Goal: Find contact information: Find contact information

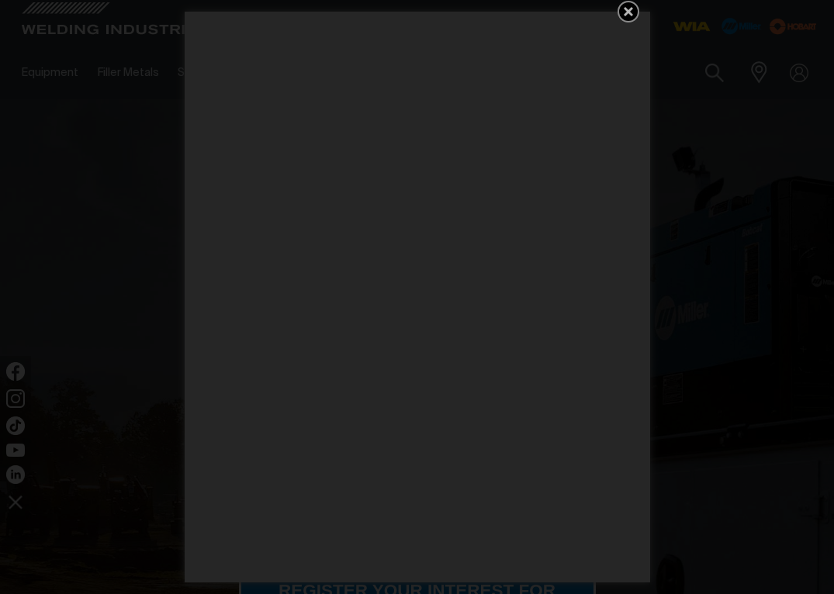
click at [126, 128] on div "Get 5 WIA Welding Guides Free!" at bounding box center [417, 297] width 834 height 594
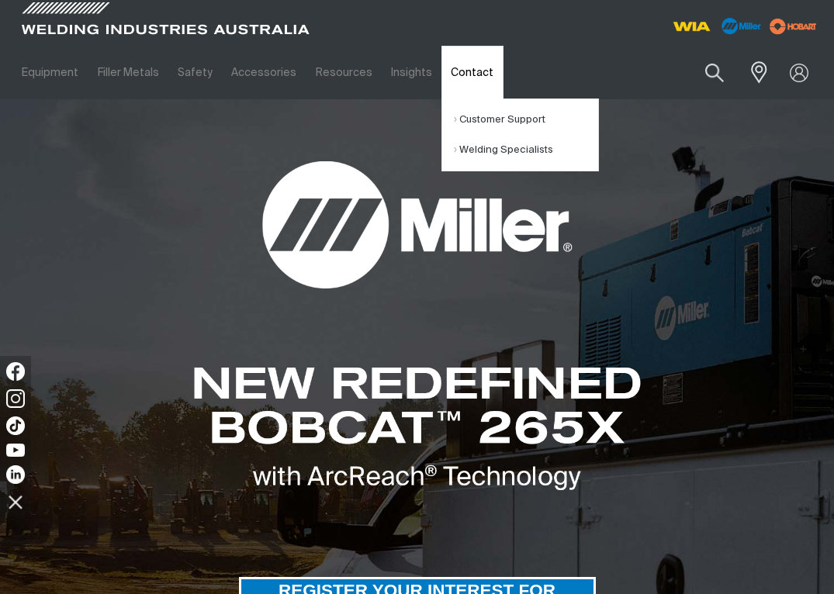
click at [459, 74] on link "Contact" at bounding box center [471, 73] width 61 height 54
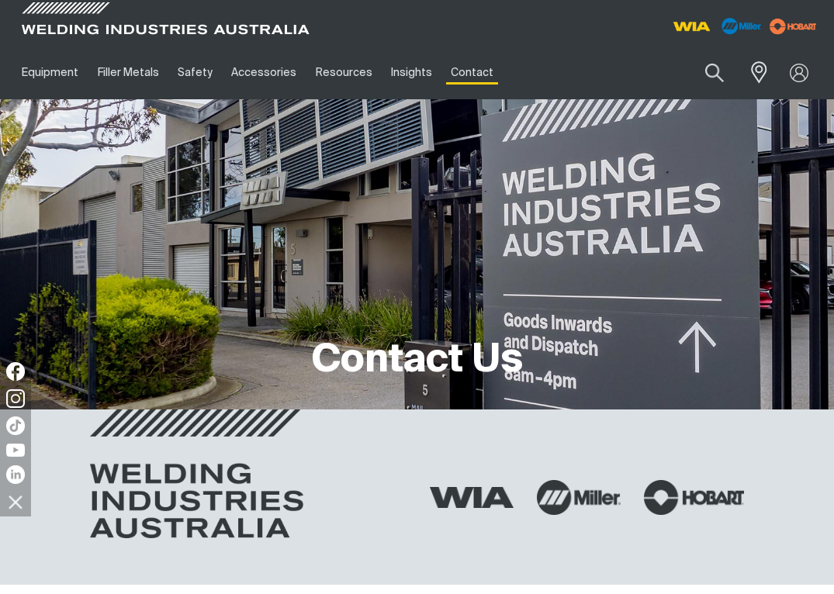
click at [313, 130] on div "Contact Us" at bounding box center [416, 254] width 809 height 310
